Goal: Information Seeking & Learning: Learn about a topic

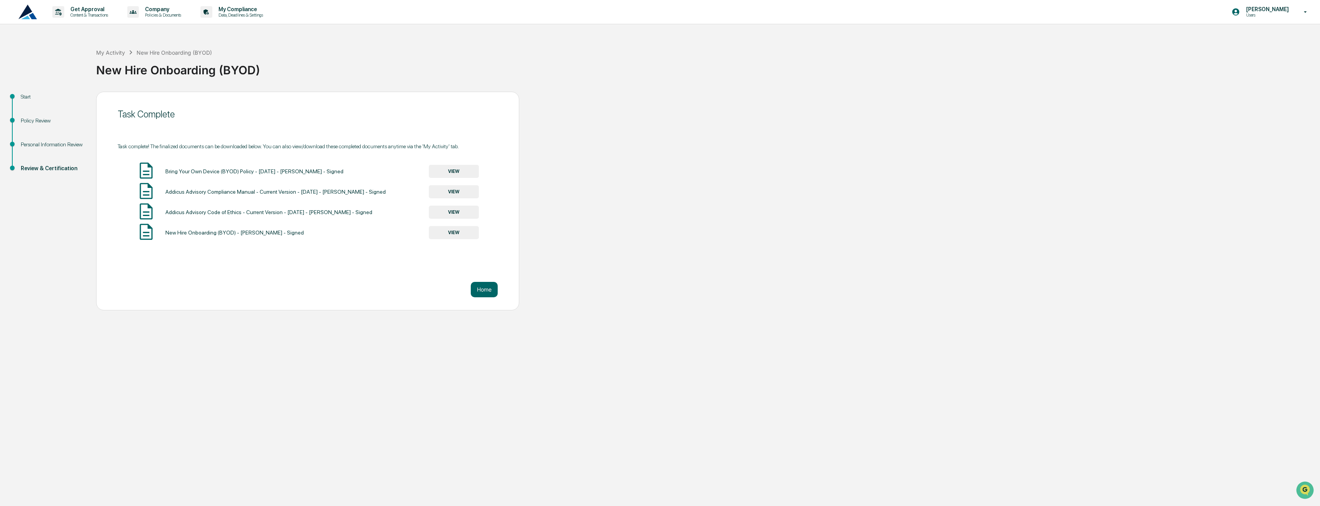
click at [438, 170] on button "VIEW" at bounding box center [454, 171] width 50 height 13
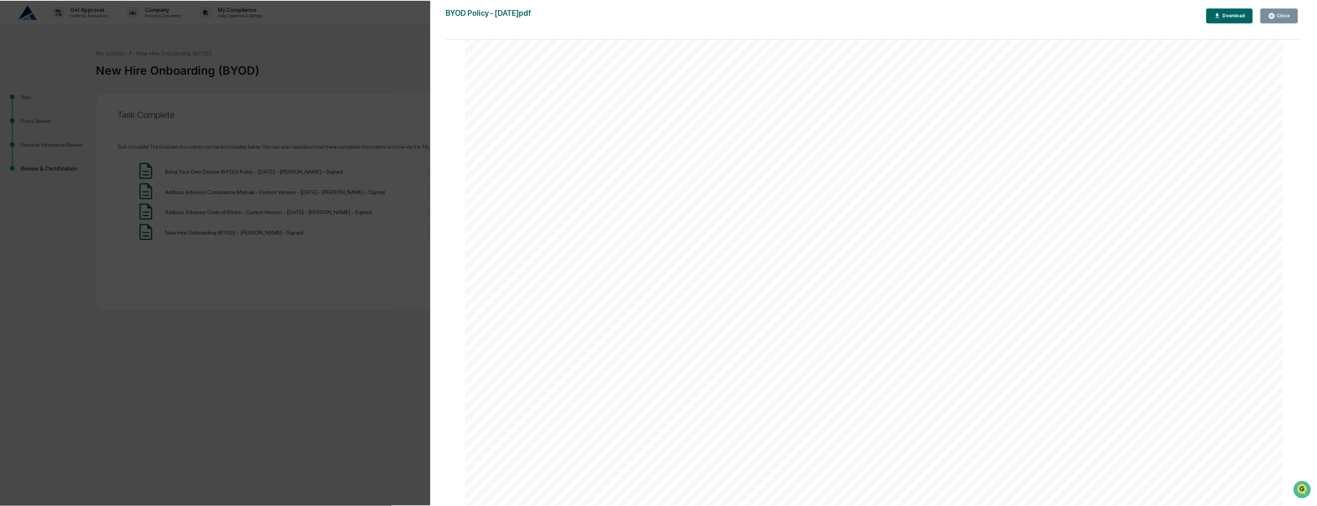
scroll to position [3424, 0]
click at [406, 354] on div "Version History [DATE] 07:08 PM [PERSON_NAME] Policy - [DATE]pdf Close Download…" at bounding box center [660, 253] width 1320 height 506
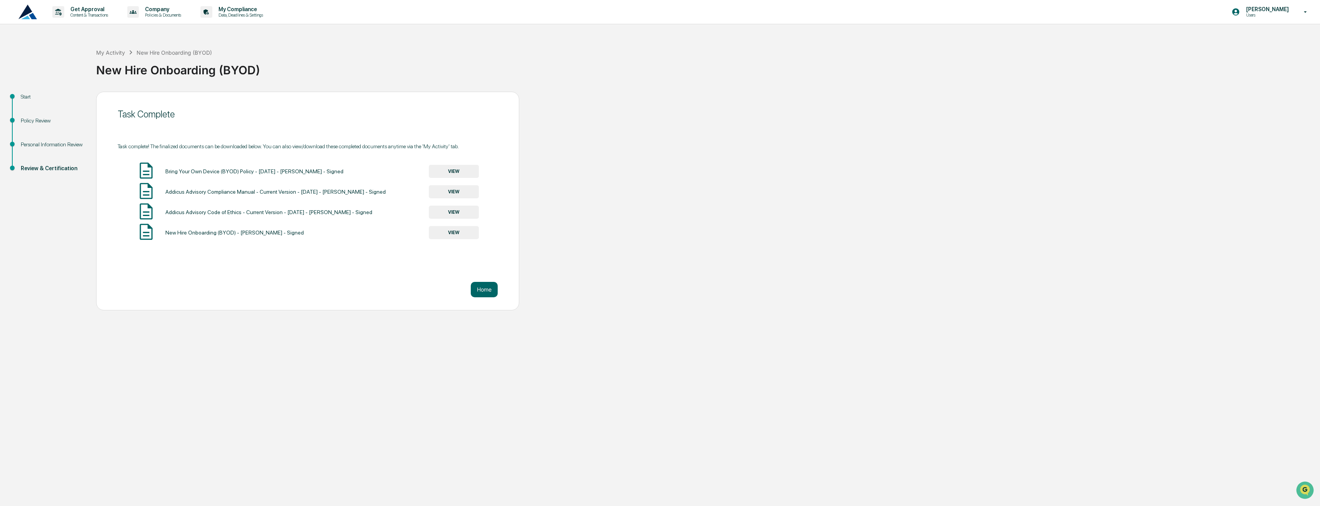
click at [41, 120] on div "Policy Review" at bounding box center [52, 121] width 63 height 8
click at [107, 52] on div "My Activity" at bounding box center [110, 52] width 29 height 7
click at [117, 53] on div "My Activity" at bounding box center [110, 52] width 29 height 7
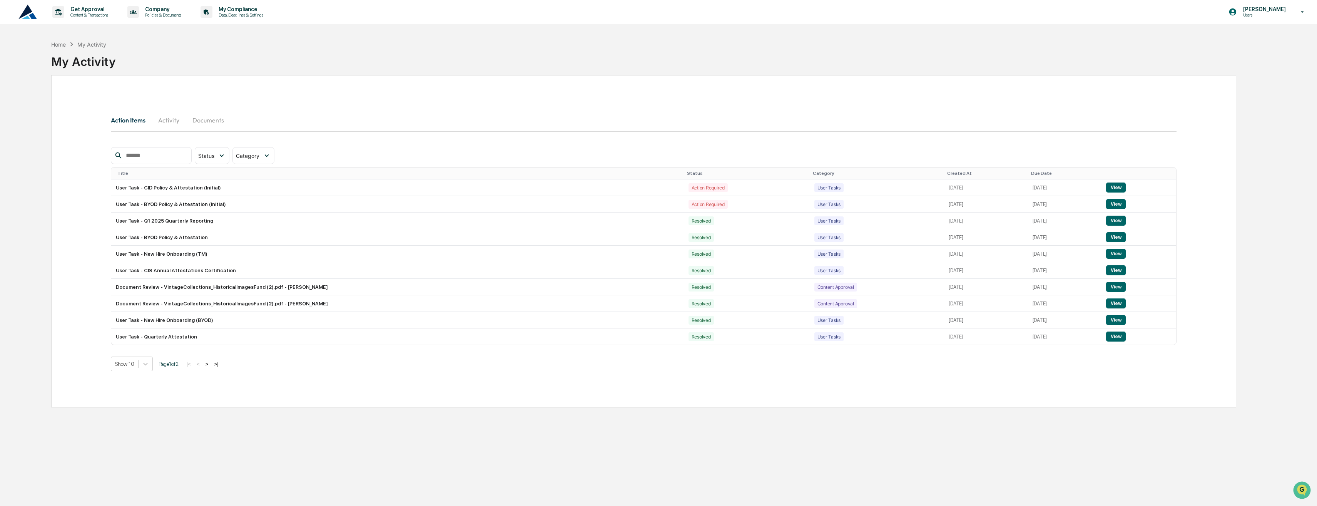
click at [211, 362] on button ">" at bounding box center [207, 363] width 8 height 7
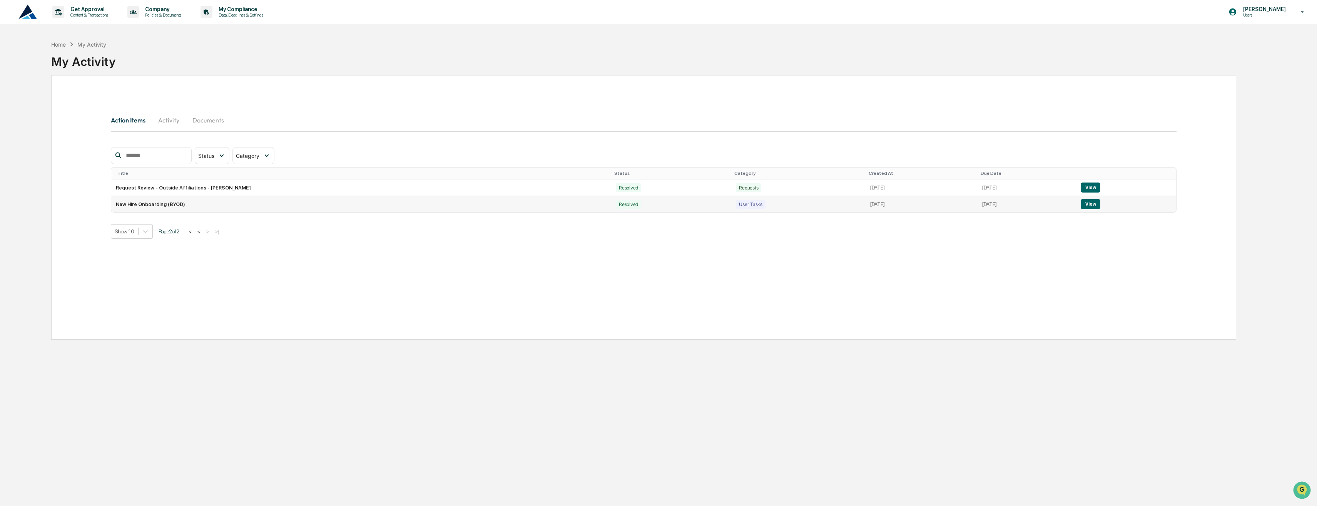
click at [1085, 205] on button "View" at bounding box center [1090, 204] width 20 height 10
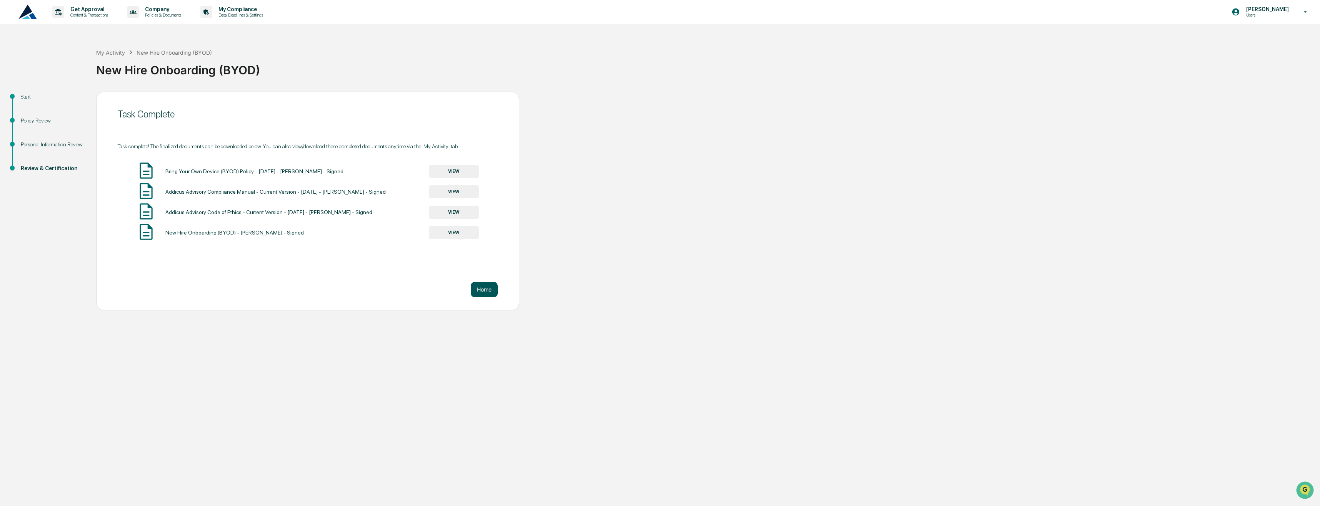
click at [482, 287] on button "Home" at bounding box center [484, 289] width 27 height 15
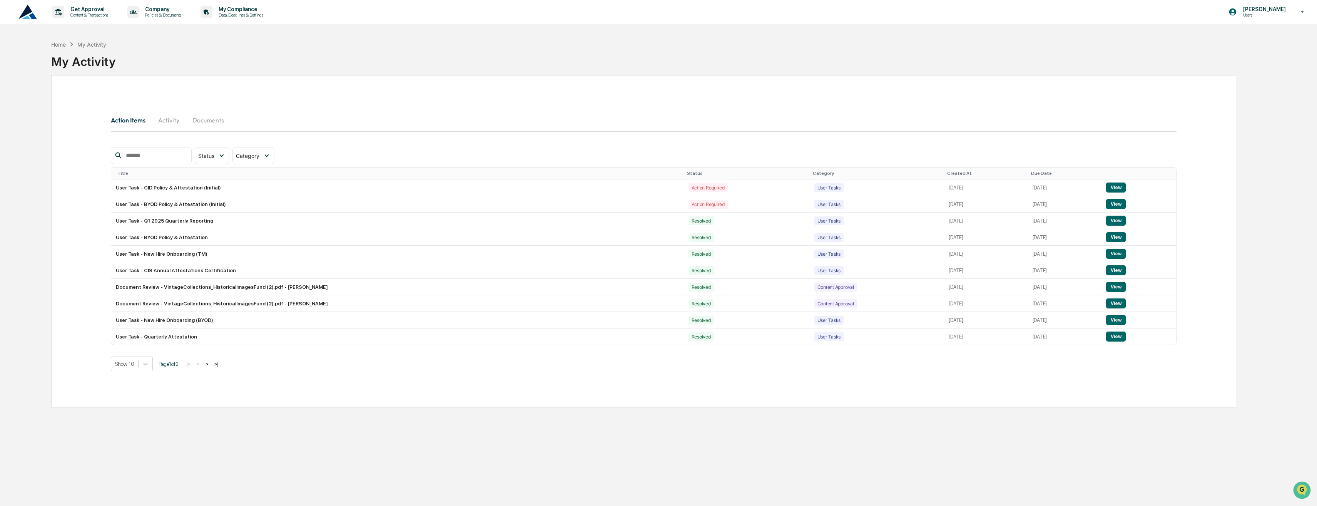
click at [171, 116] on button "Activity" at bounding box center [169, 120] width 35 height 18
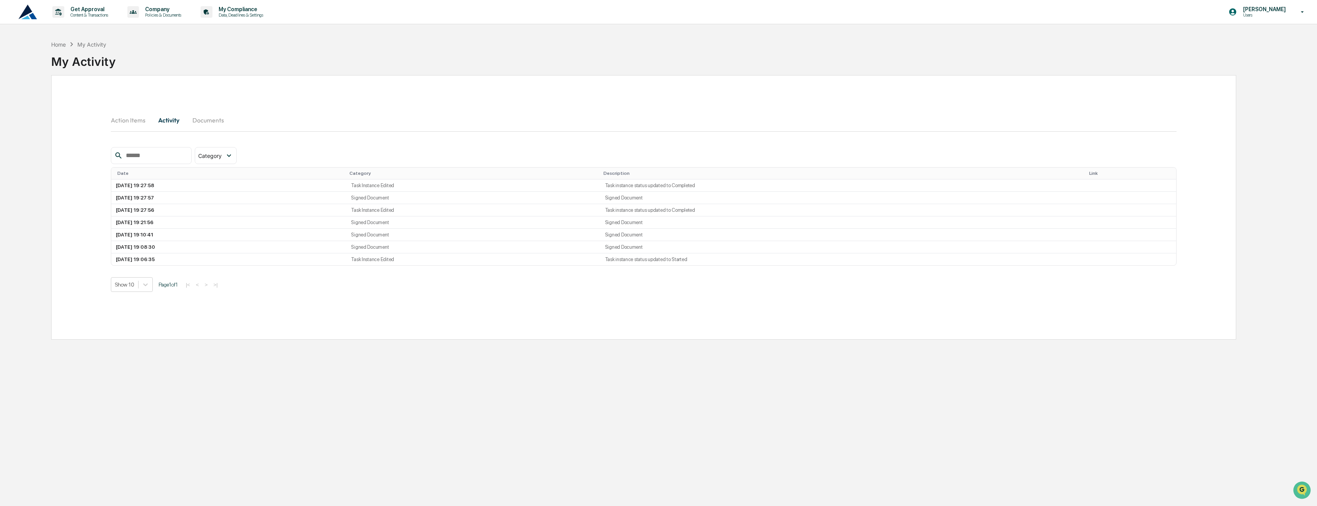
click at [134, 122] on button "Action Items" at bounding box center [131, 120] width 41 height 18
